Goal: Task Accomplishment & Management: Use online tool/utility

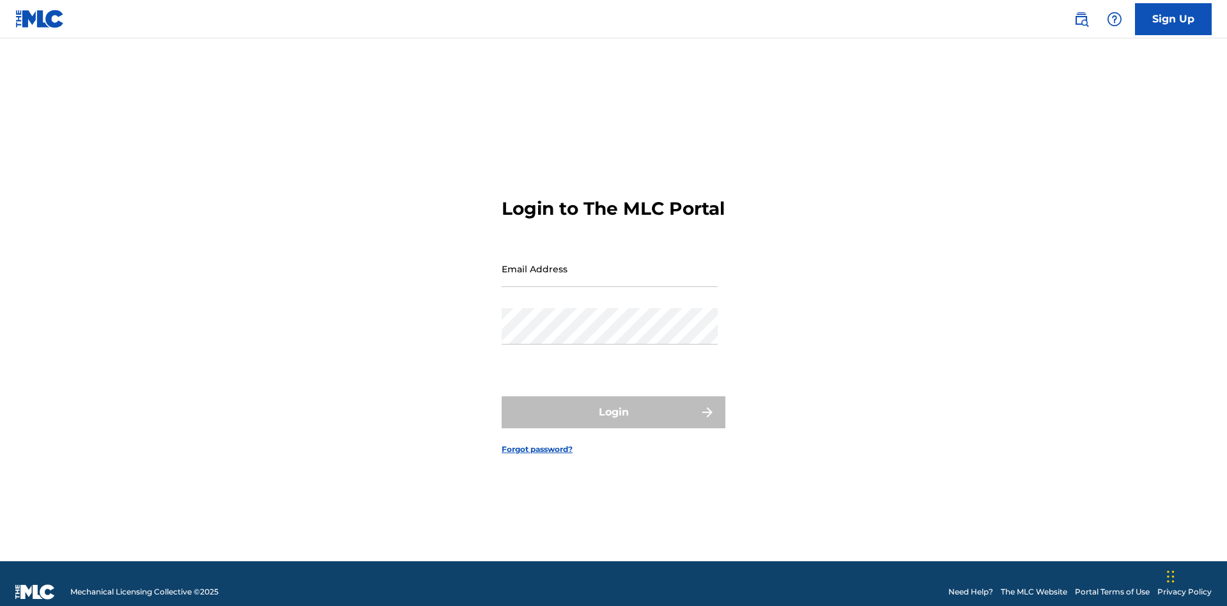
scroll to position [17, 0]
click at [610, 263] on input "Email Address" at bounding box center [610, 269] width 216 height 36
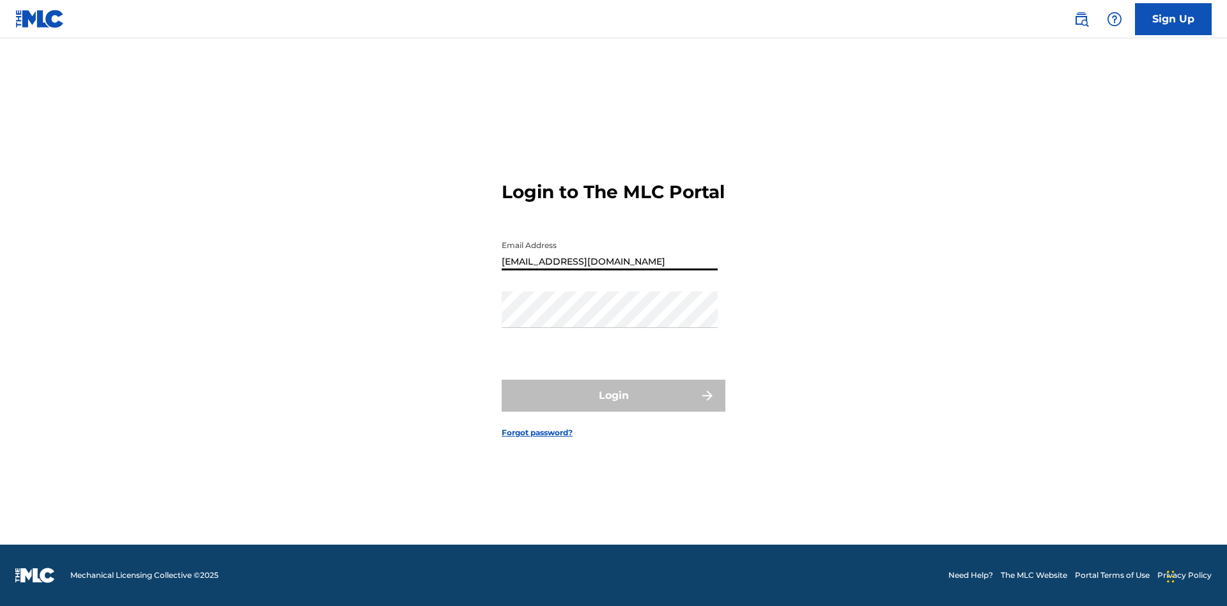
type input "[EMAIL_ADDRESS][DOMAIN_NAME]"
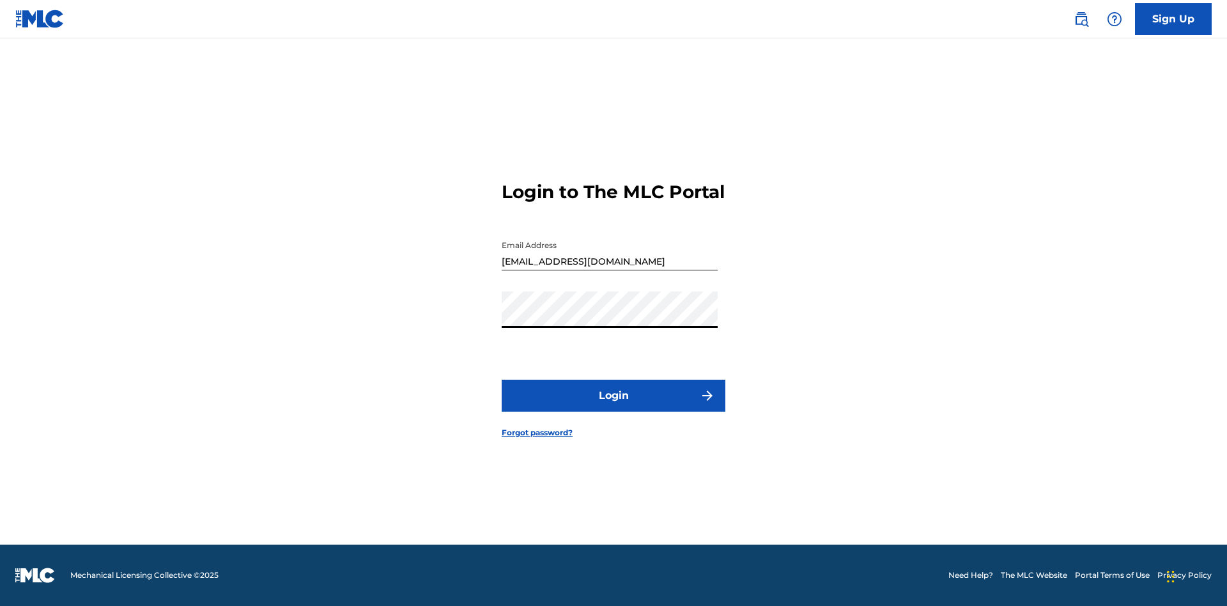
click at [614, 406] on button "Login" at bounding box center [614, 396] width 224 height 32
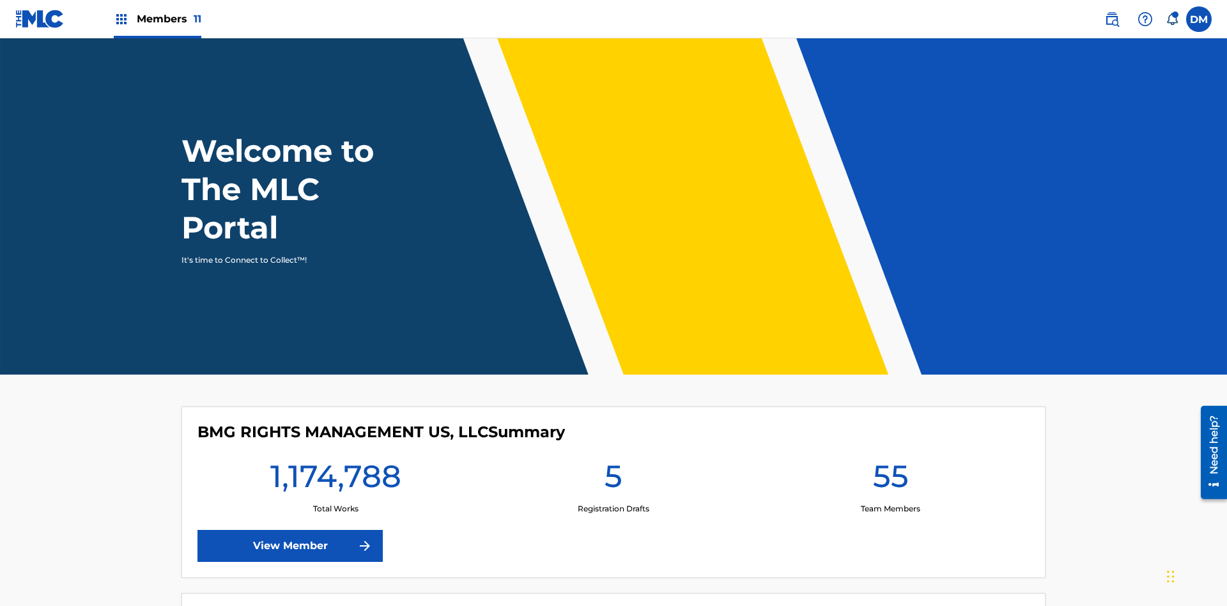
click at [157, 19] on span "Members 11" at bounding box center [169, 19] width 65 height 15
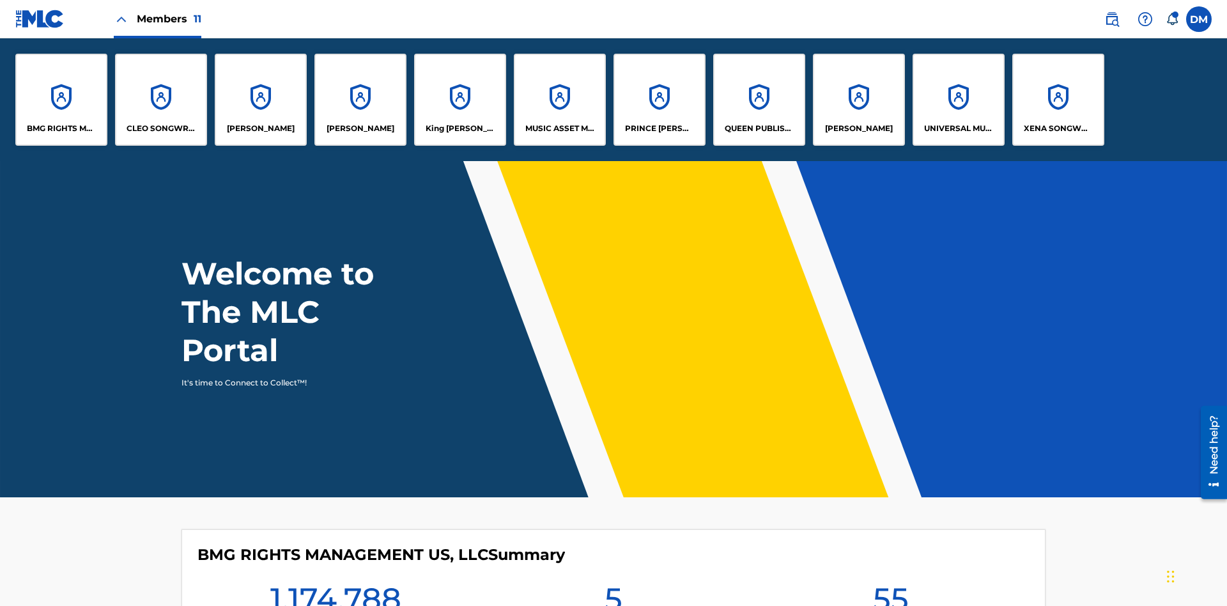
click at [460, 128] on p "King [PERSON_NAME]" at bounding box center [461, 129] width 70 height 12
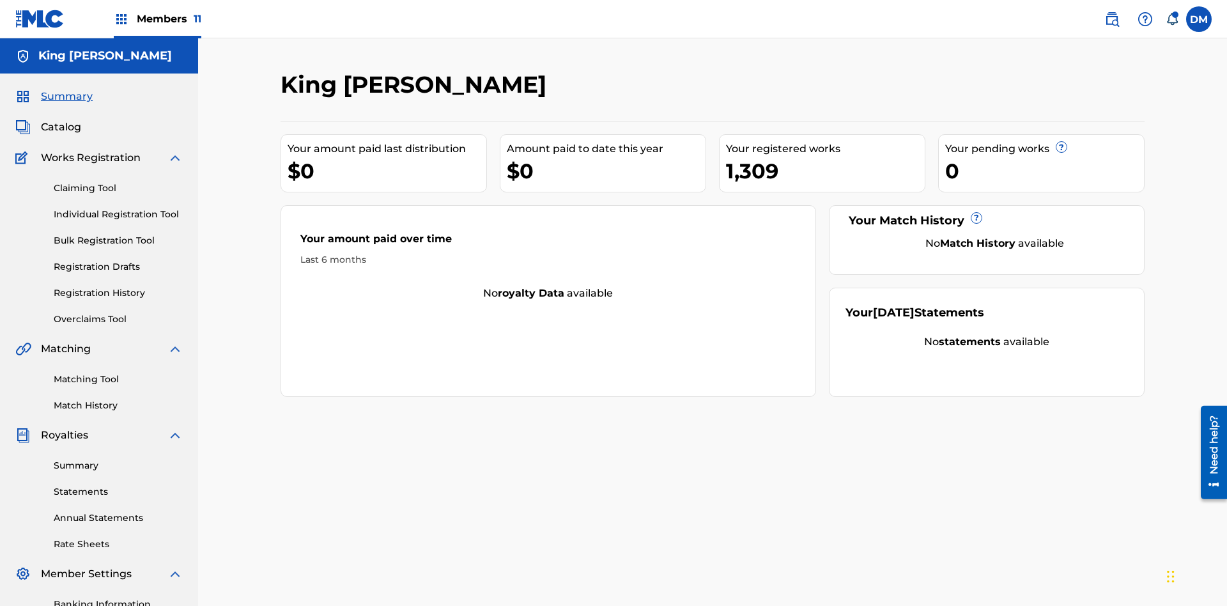
scroll to position [187, 0]
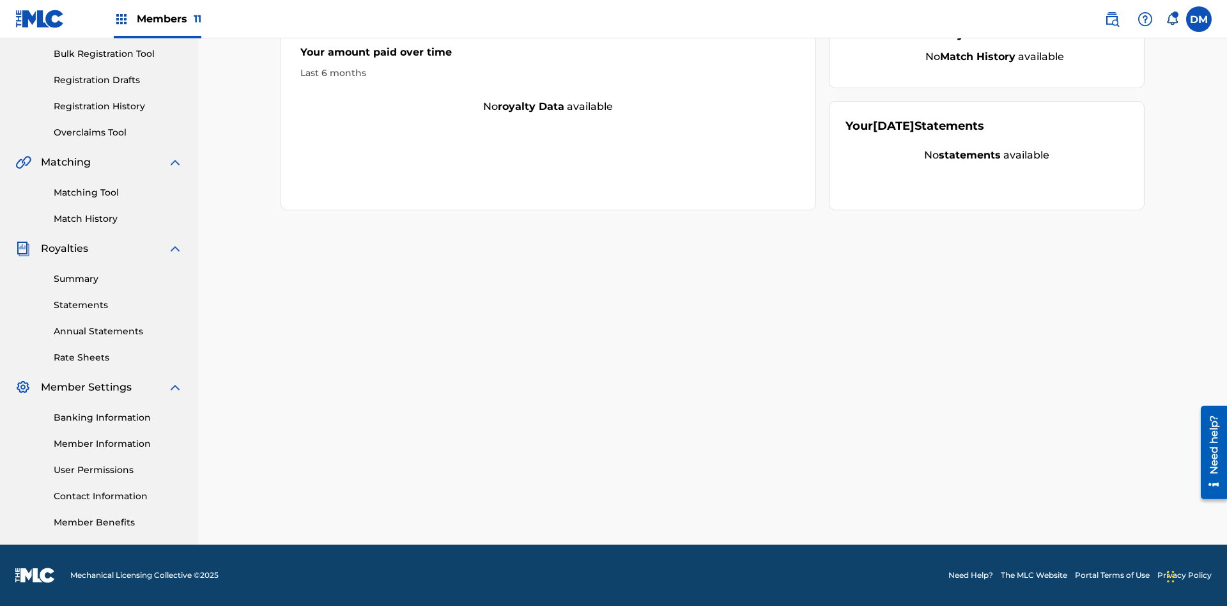
click at [118, 132] on link "Overclaims Tool" at bounding box center [118, 132] width 129 height 13
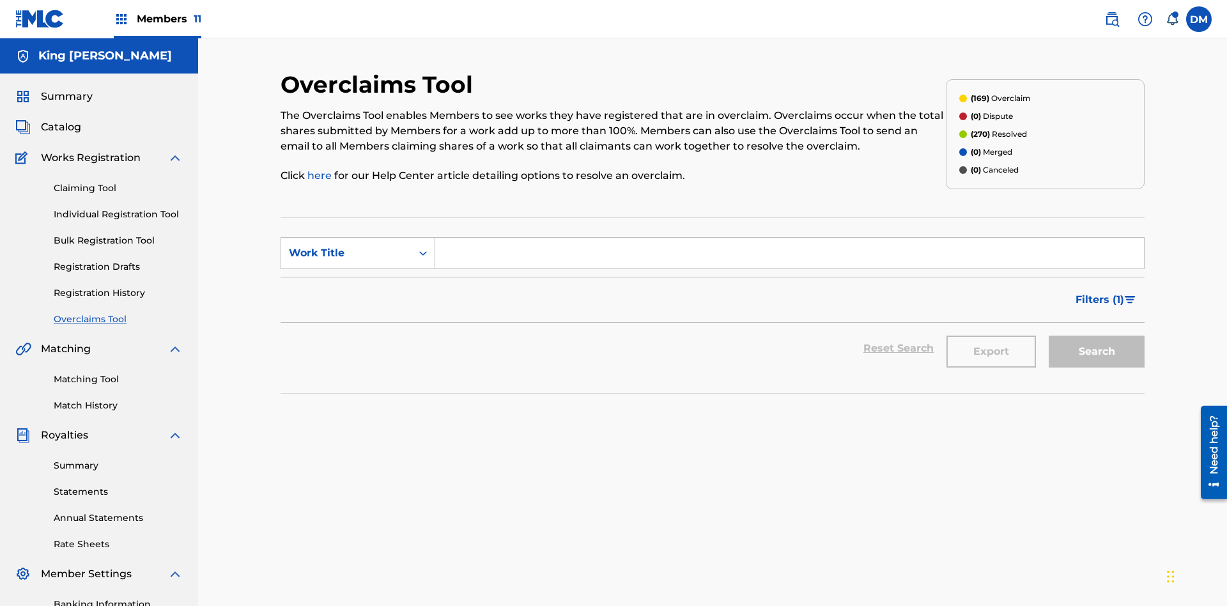
click at [1099, 292] on span "Filters ( 1 )" at bounding box center [1100, 299] width 49 height 15
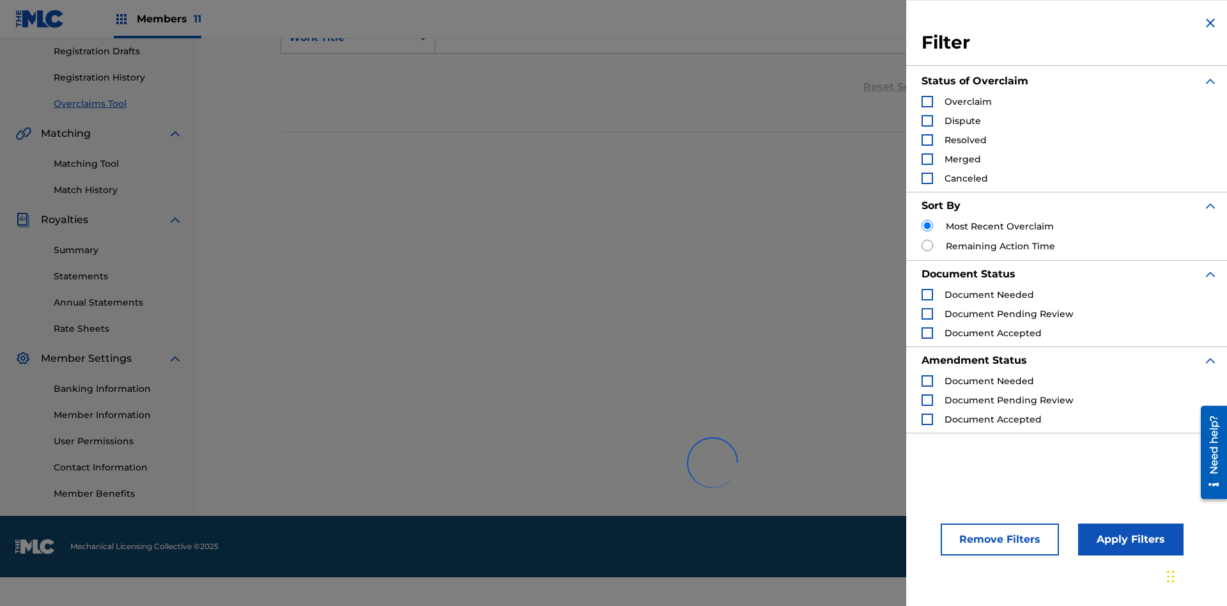
click at [927, 102] on div "Search Form" at bounding box center [928, 102] width 12 height 12
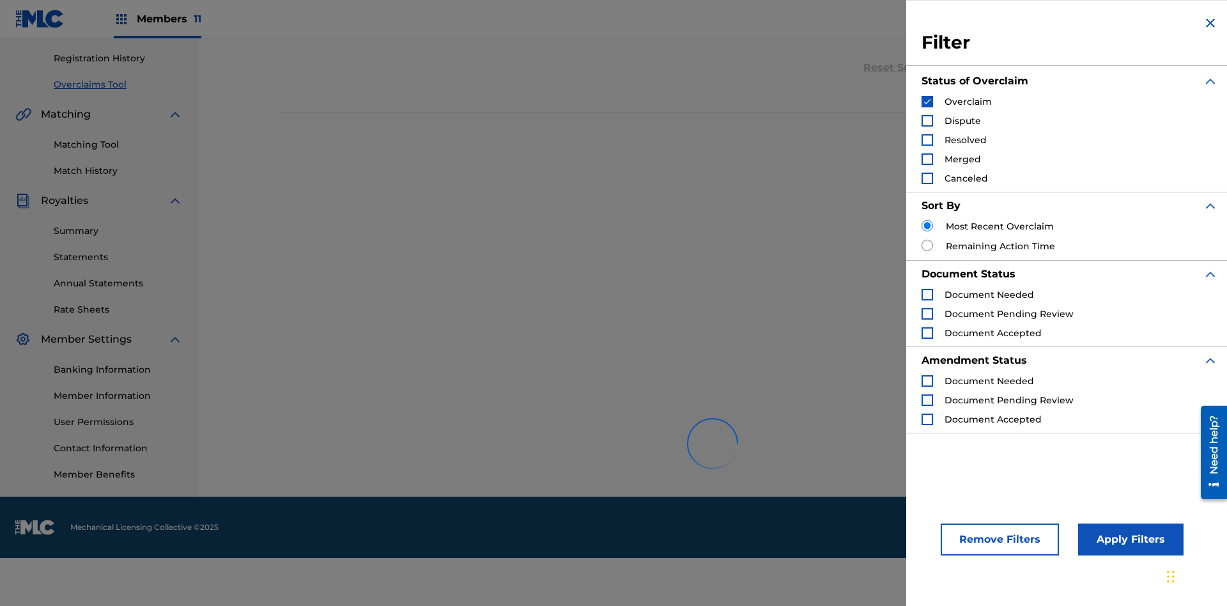
scroll to position [403, 0]
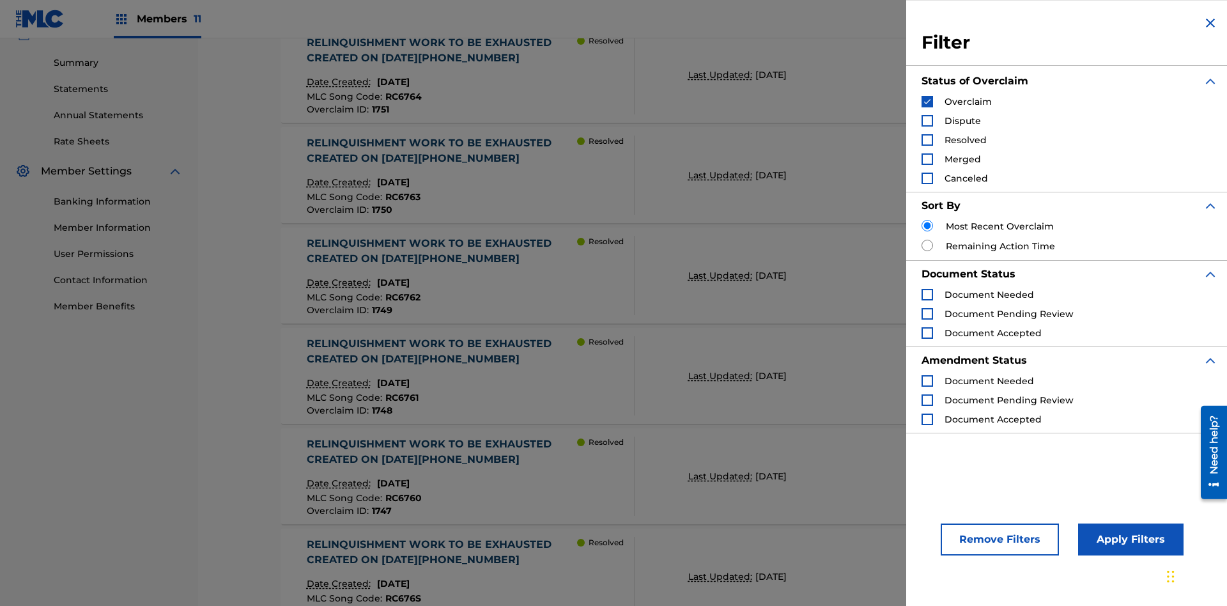
click at [1129, 539] on button "Apply Filters" at bounding box center [1130, 539] width 105 height 32
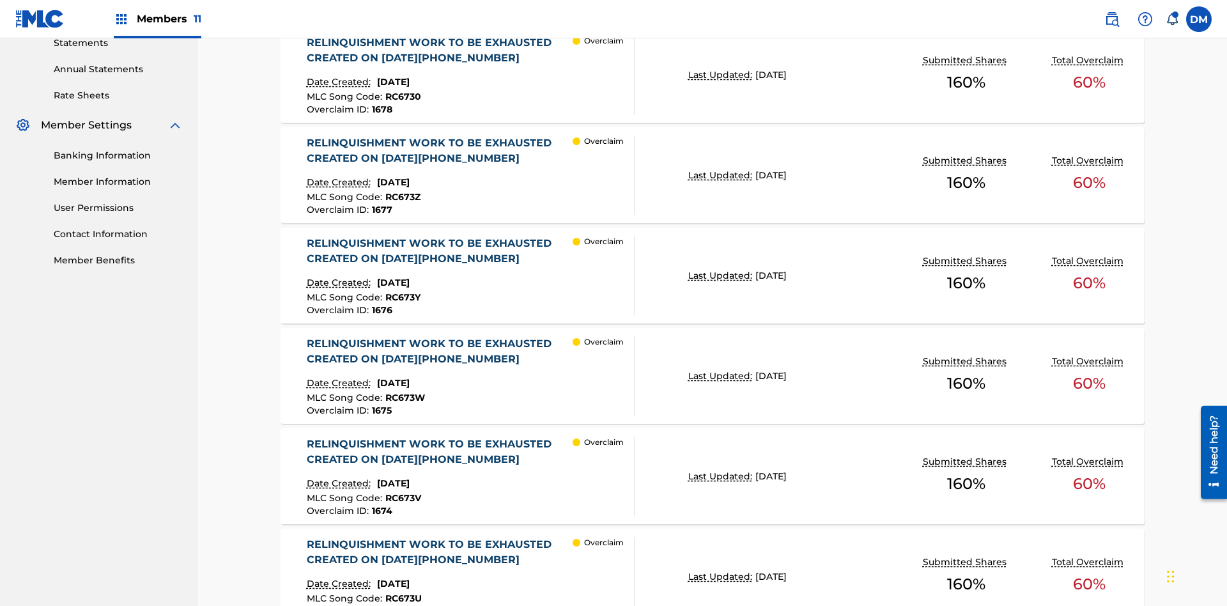
scroll to position [327, 0]
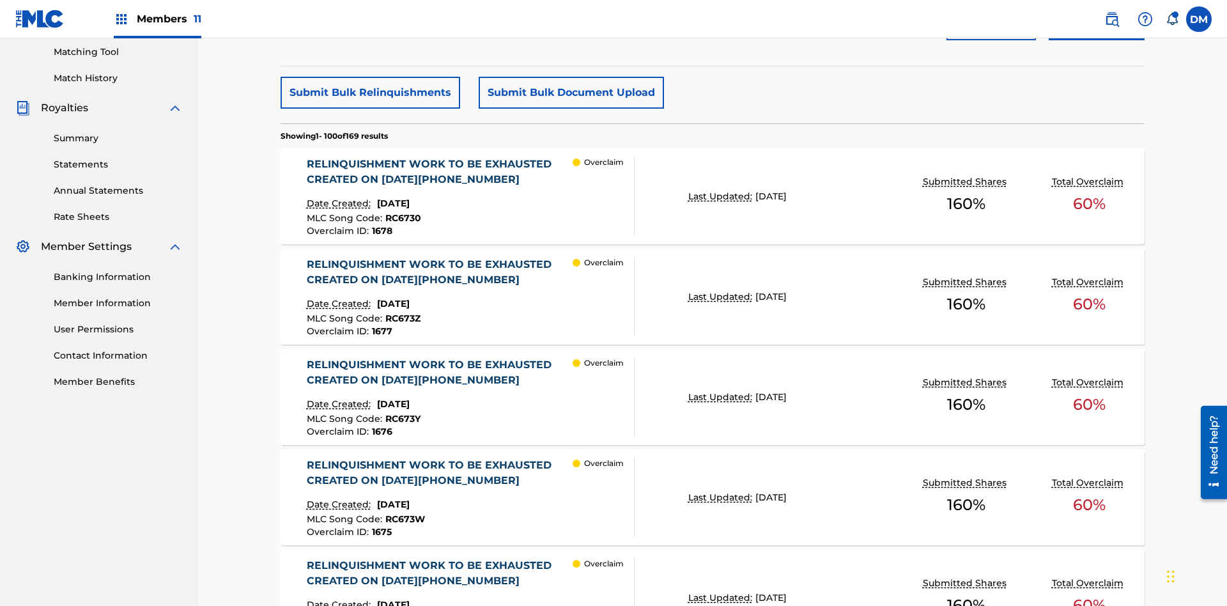
click at [569, 93] on button "Submit Bulk Document Upload" at bounding box center [571, 93] width 185 height 32
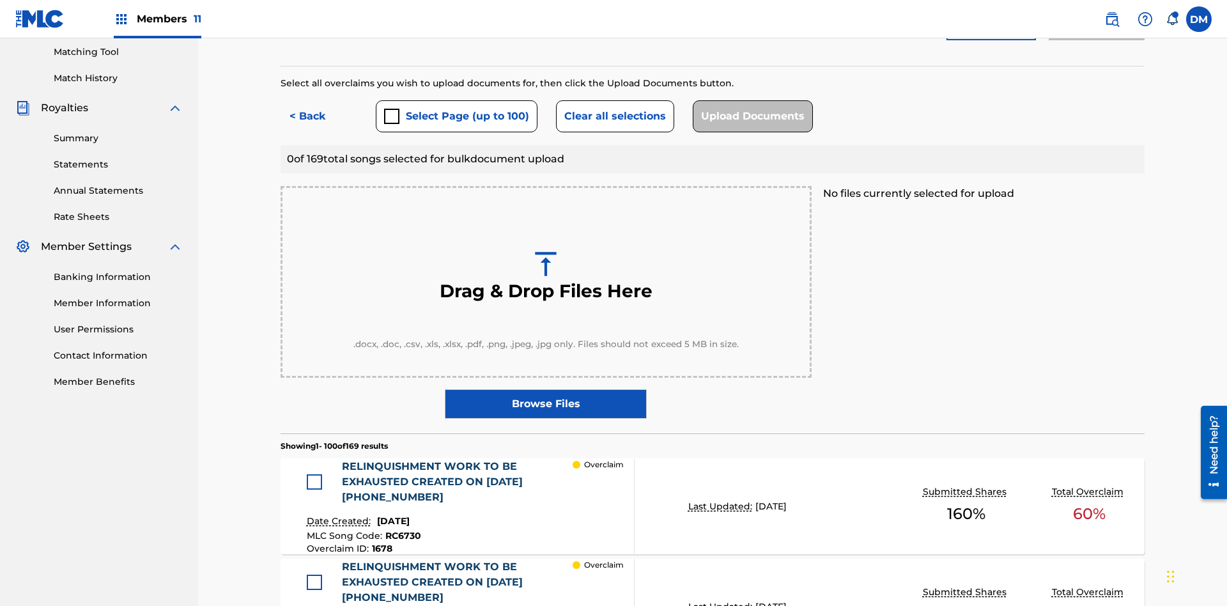
click at [456, 100] on button "Select Page (up to 100)" at bounding box center [457, 116] width 162 height 32
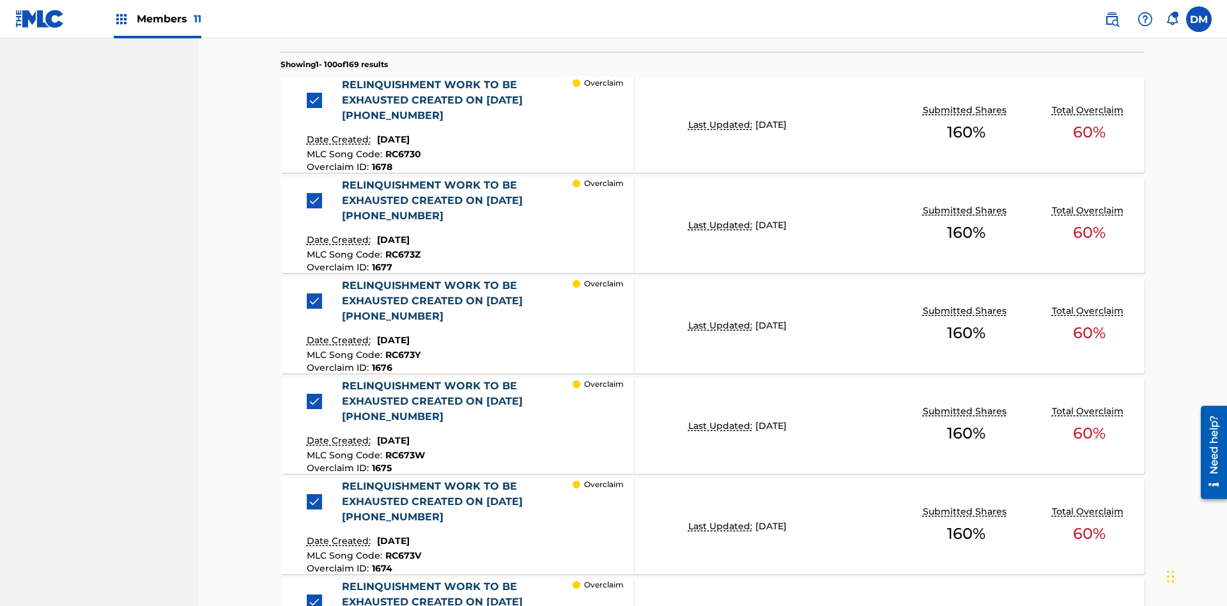
scroll to position [351, 0]
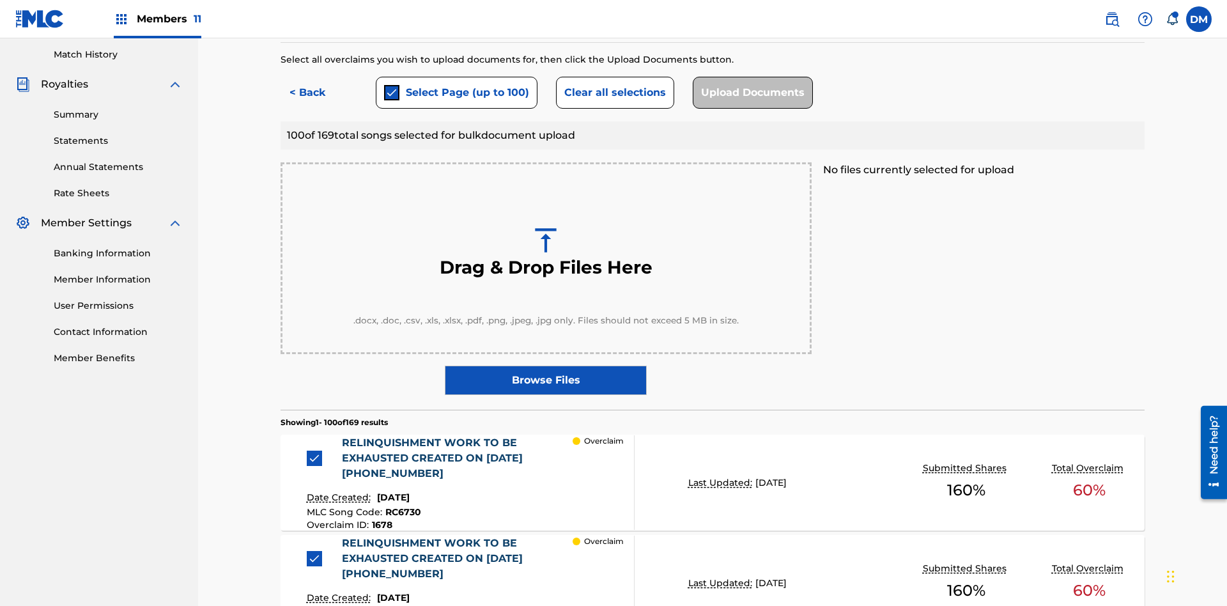
click at [613, 93] on button "Clear all selections" at bounding box center [615, 93] width 118 height 32
click at [318, 451] on div at bounding box center [314, 458] width 15 height 15
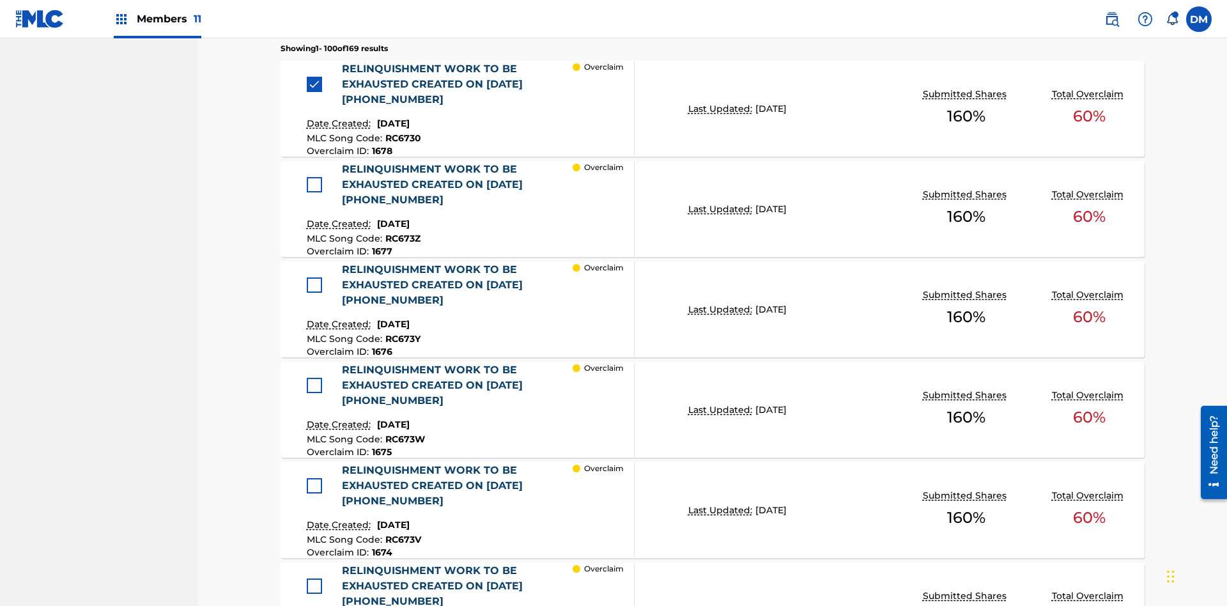
scroll to position [648, 0]
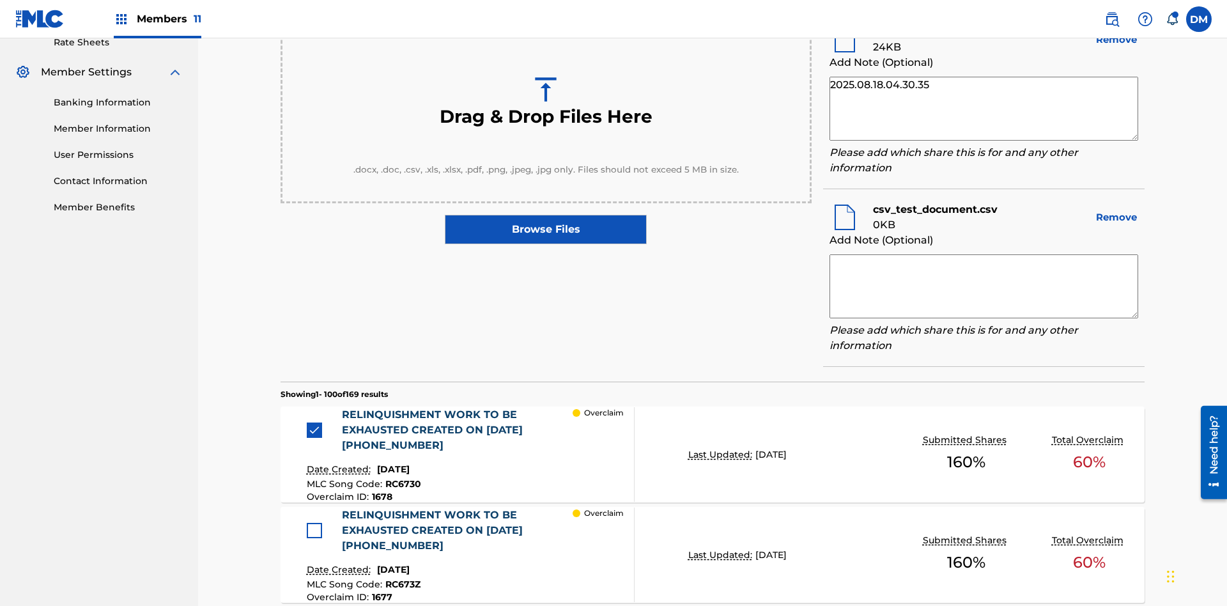
type textarea "2025.08.18.04.30.35"
click at [984, 283] on textarea at bounding box center [984, 286] width 309 height 64
type textarea "2025.08.18.04.30.35"
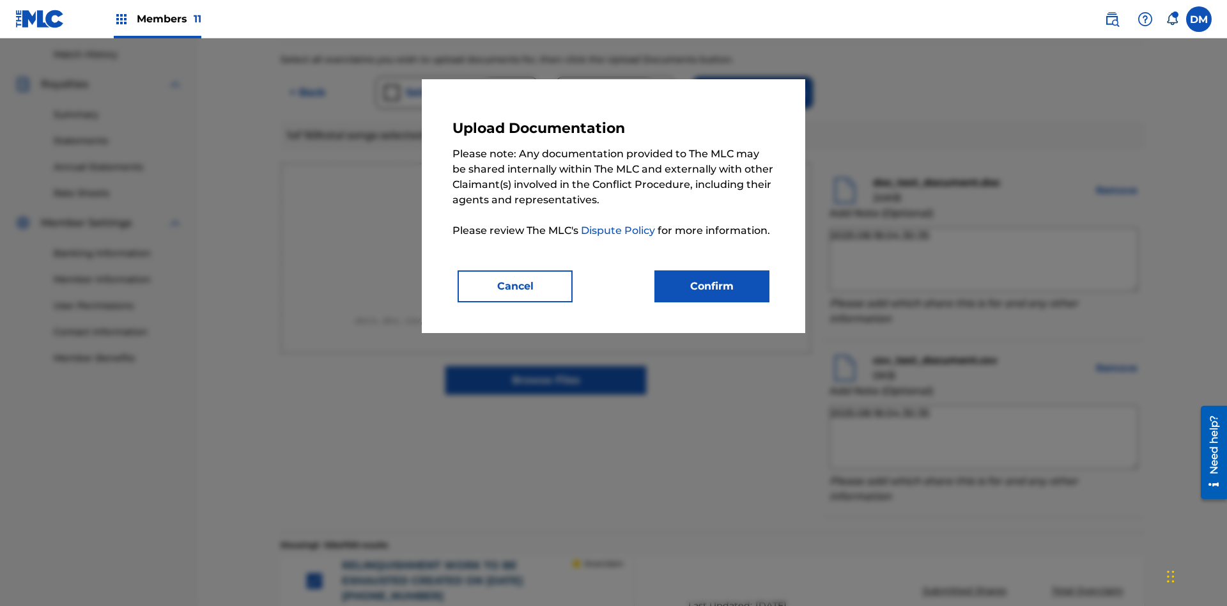
click at [712, 286] on button "Confirm" at bounding box center [711, 286] width 115 height 32
